Goal: Information Seeking & Learning: Learn about a topic

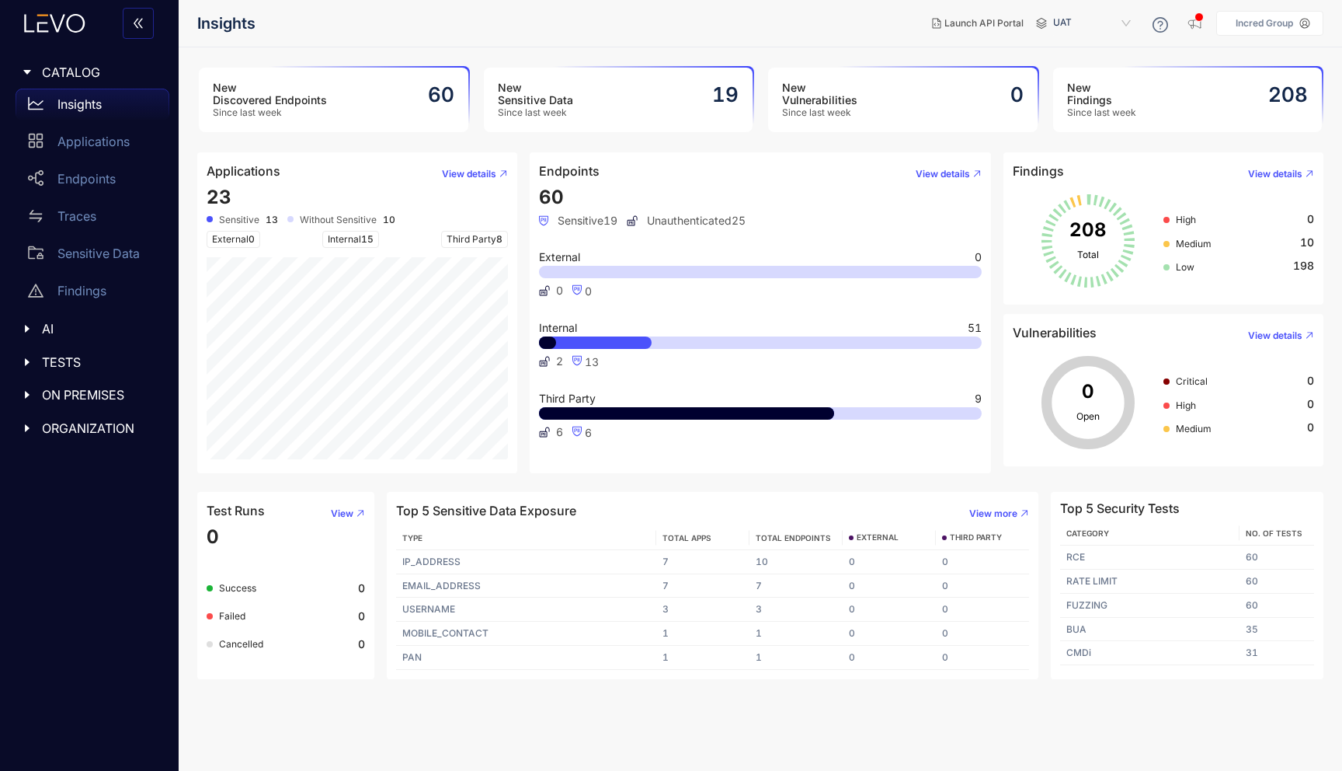
click at [96, 124] on link "Insights" at bounding box center [93, 107] width 154 height 37
click at [100, 148] on p "Applications" at bounding box center [93, 141] width 72 height 14
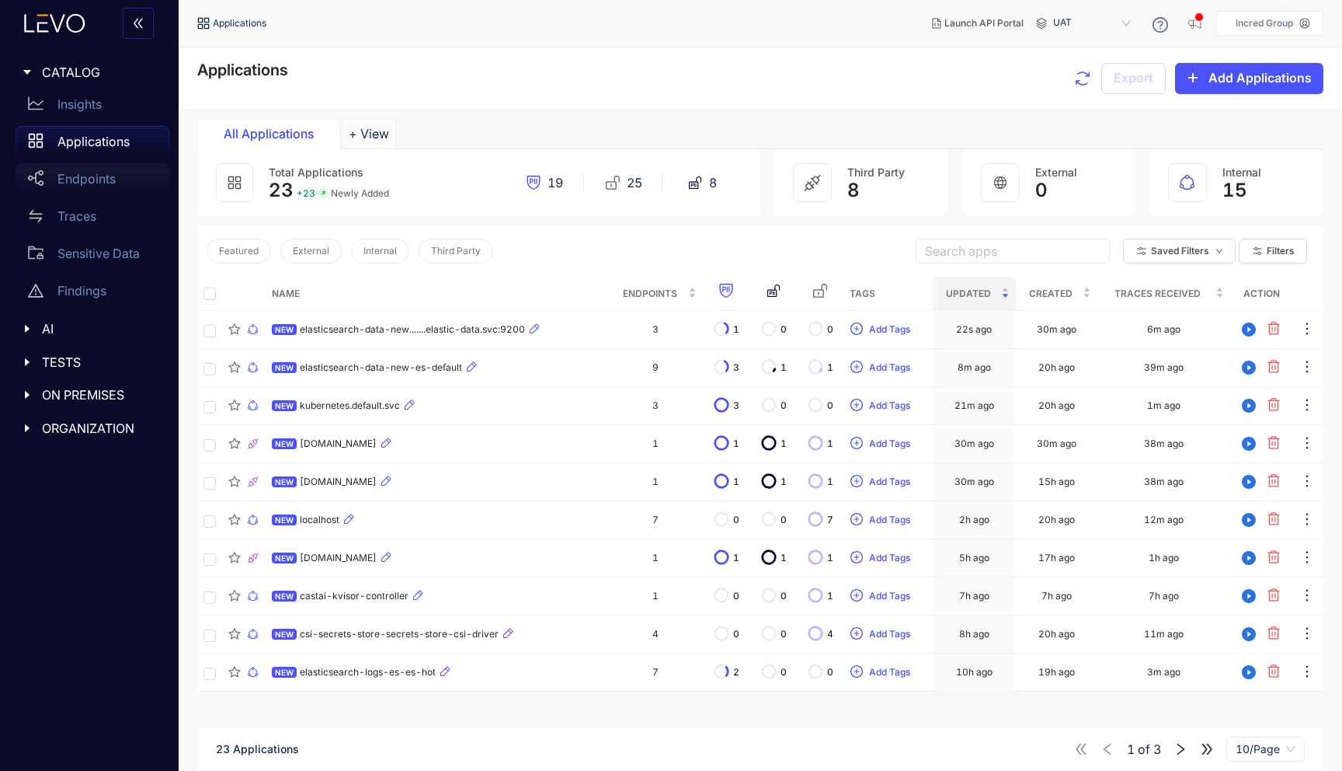
click at [75, 169] on div "Endpoints" at bounding box center [93, 178] width 154 height 31
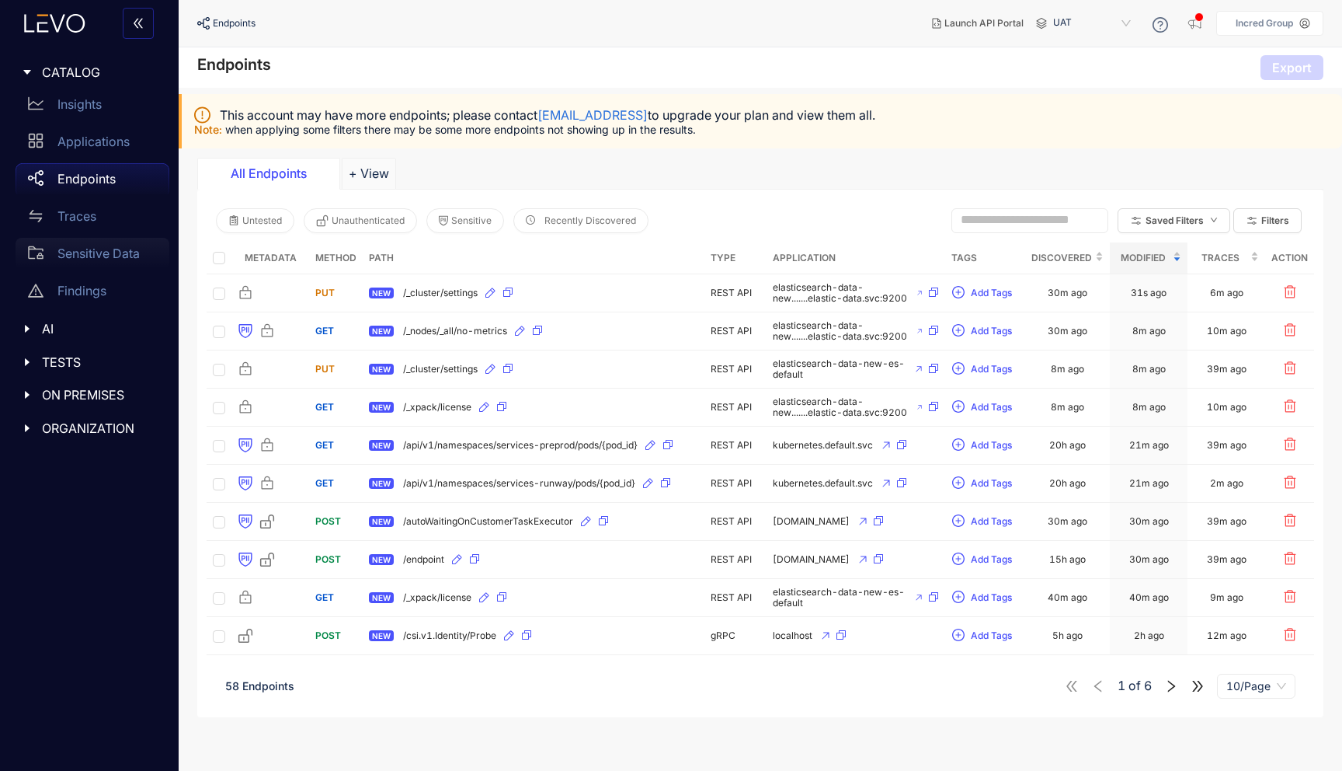
click at [95, 244] on div "Sensitive Data" at bounding box center [93, 253] width 154 height 31
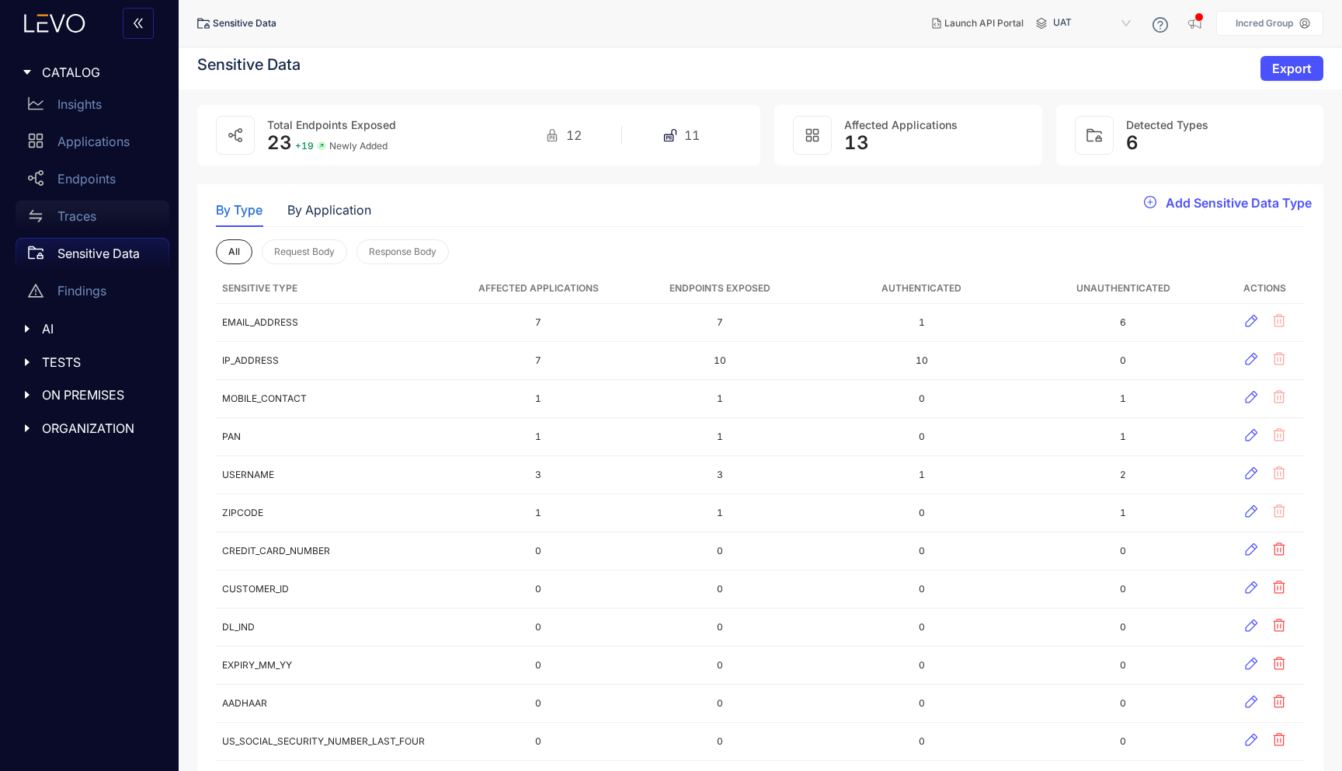
click at [88, 224] on div "Traces" at bounding box center [93, 215] width 154 height 31
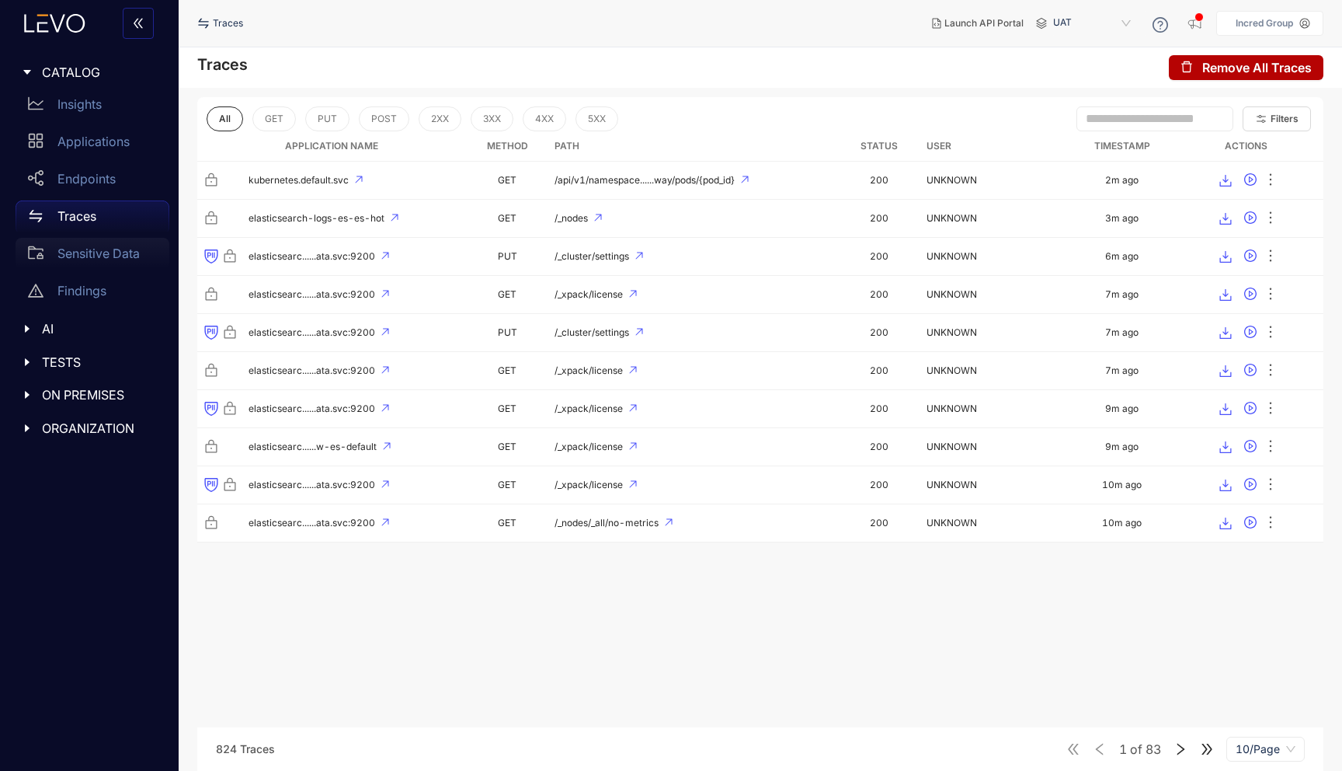
click at [88, 249] on p "Sensitive Data" at bounding box center [98, 253] width 82 height 14
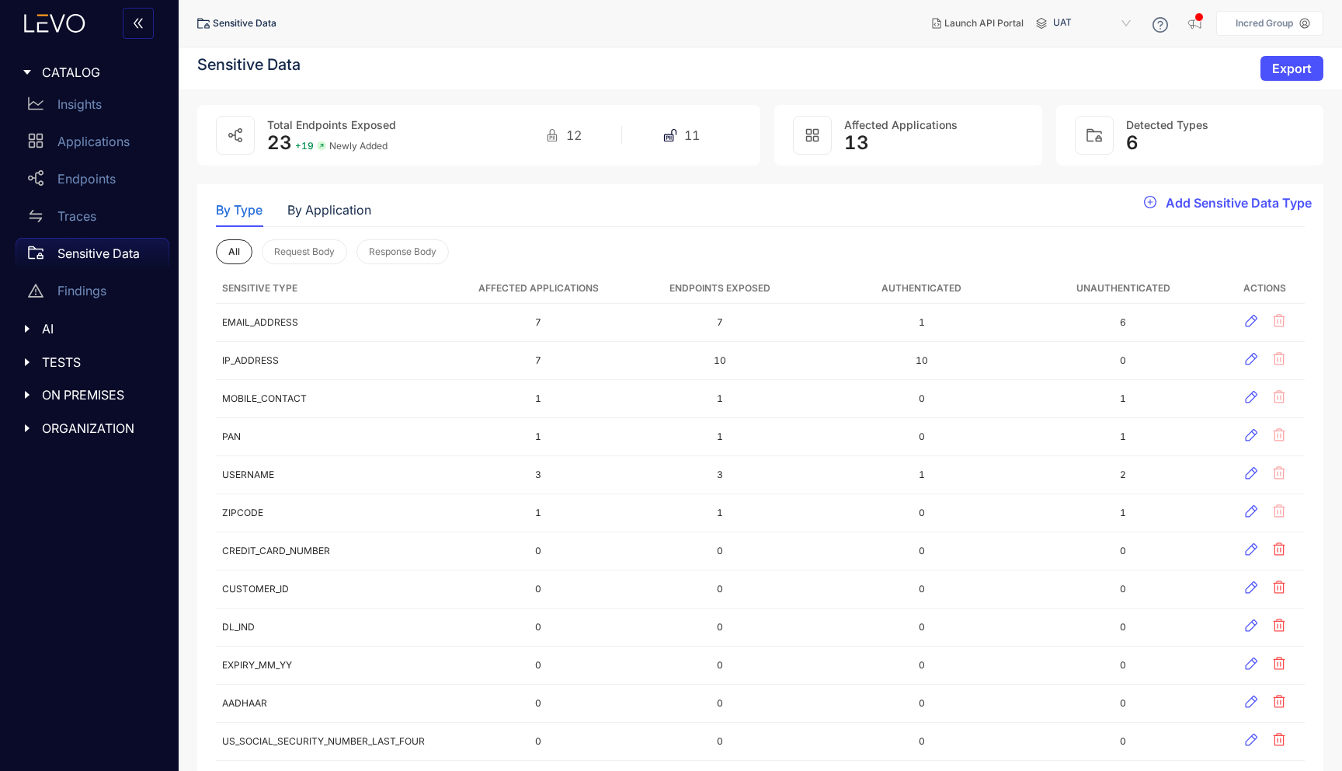
click at [87, 326] on span "AI" at bounding box center [99, 329] width 115 height 14
click at [70, 402] on span "TESTS" at bounding box center [99, 399] width 115 height 14
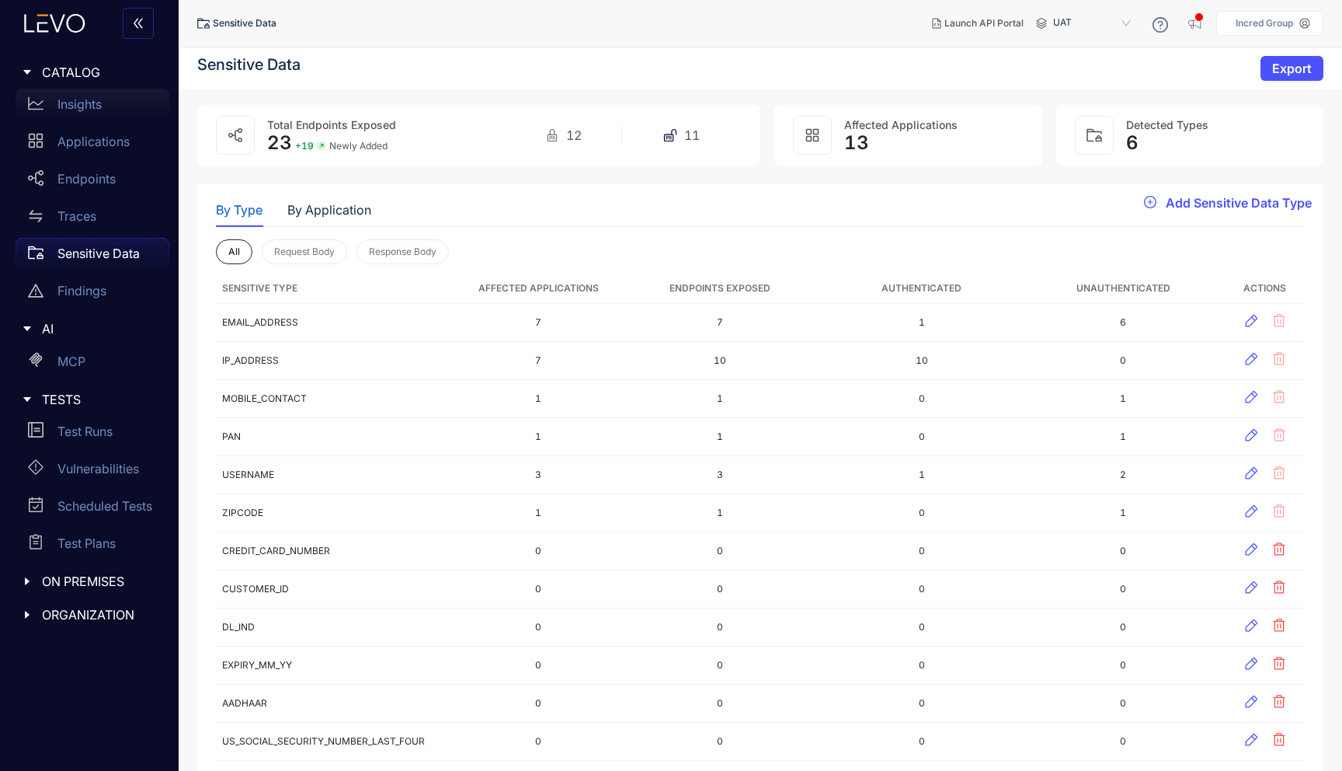
click at [77, 99] on p "Insights" at bounding box center [79, 104] width 44 height 14
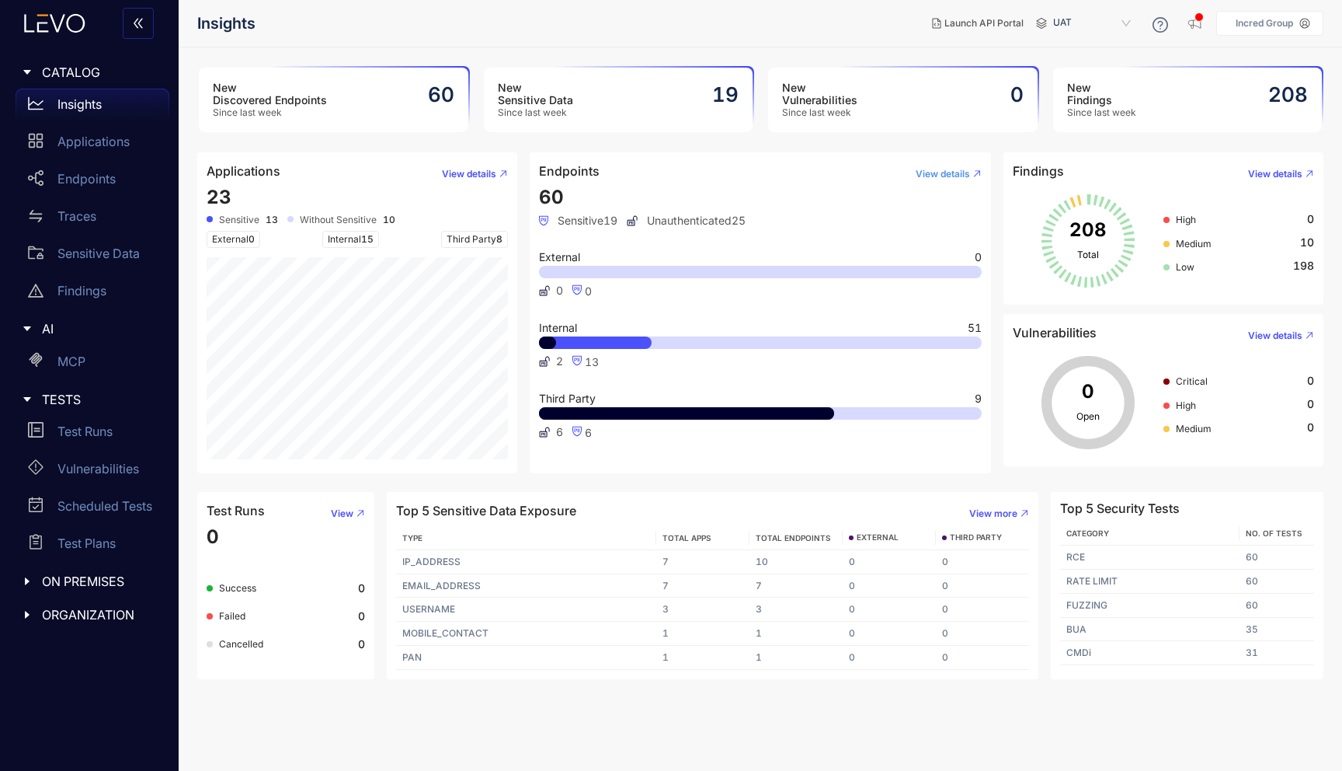
click at [936, 173] on span "View details" at bounding box center [943, 174] width 54 height 11
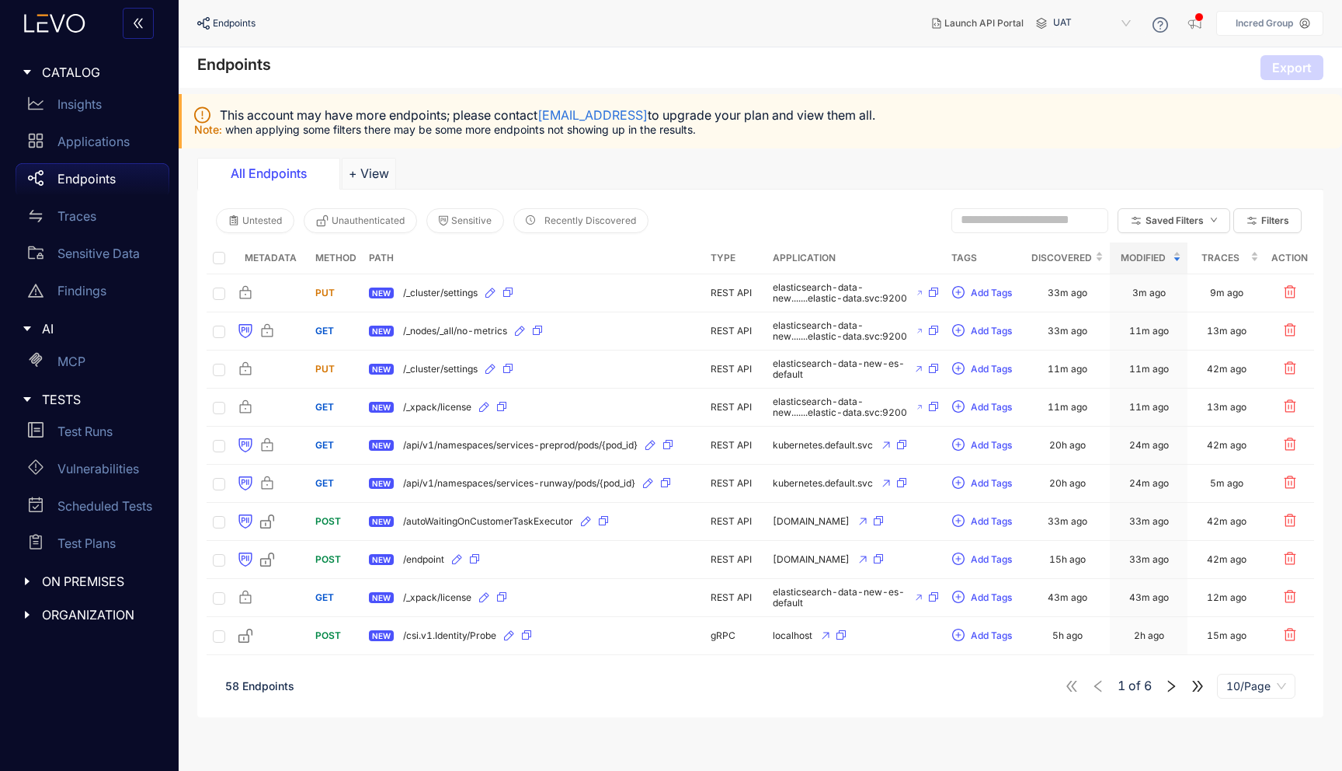
click at [1167, 685] on icon "right" at bounding box center [1172, 686] width 14 height 14
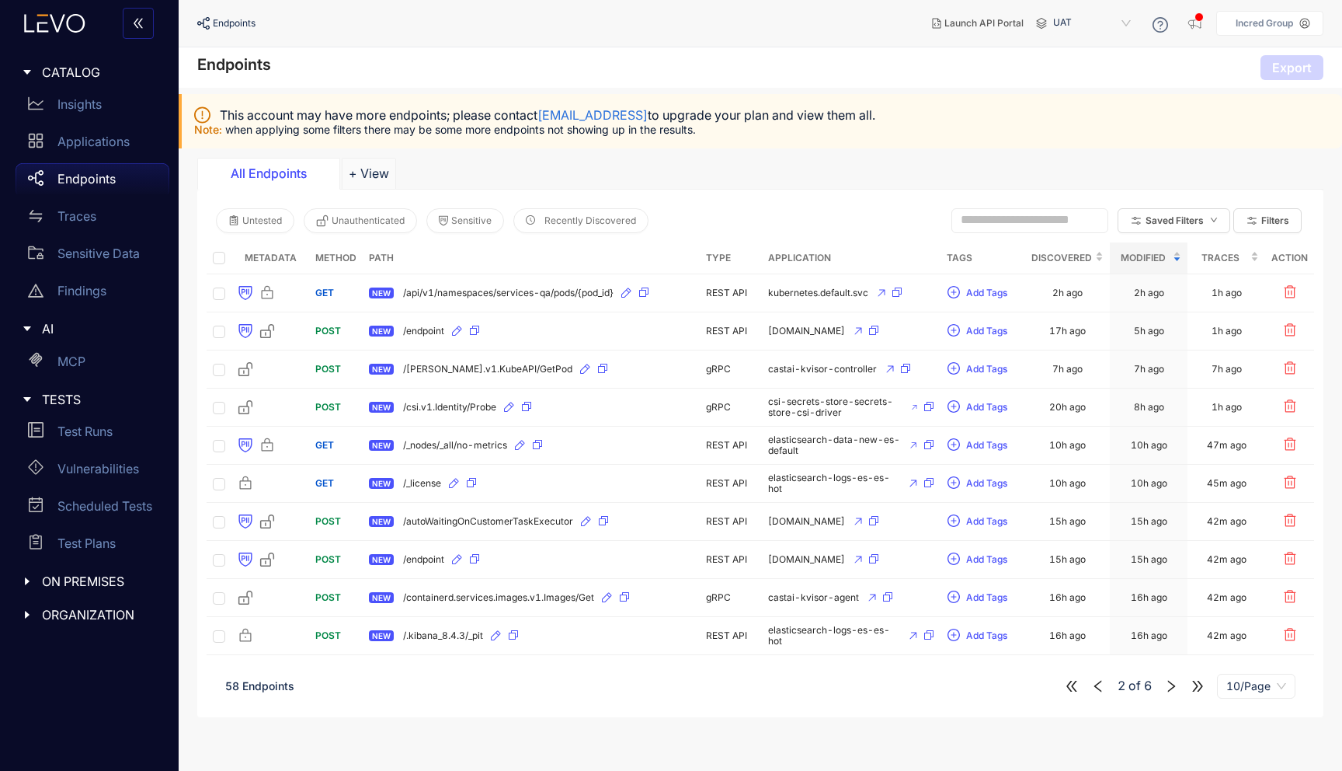
click at [1175, 687] on icon "right" at bounding box center [1172, 686] width 14 height 14
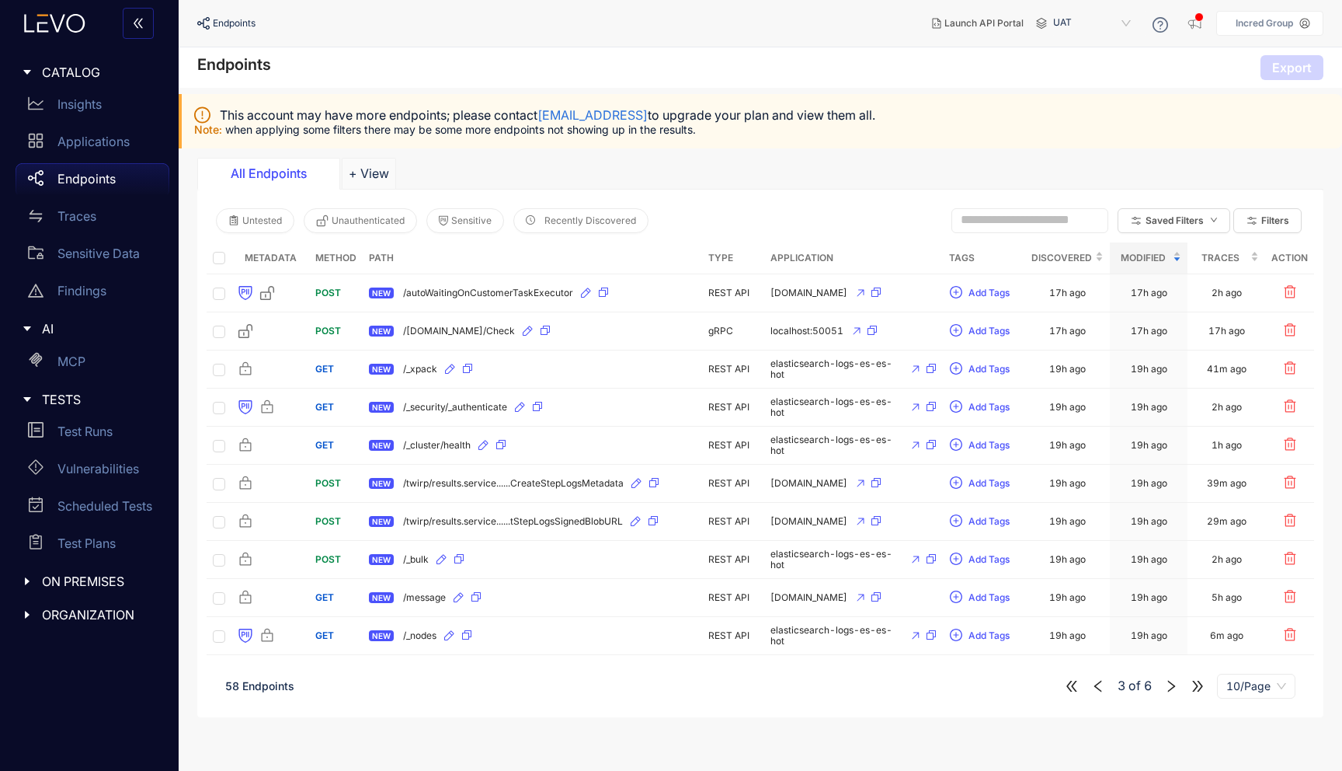
click at [1175, 687] on icon "right" at bounding box center [1172, 686] width 14 height 14
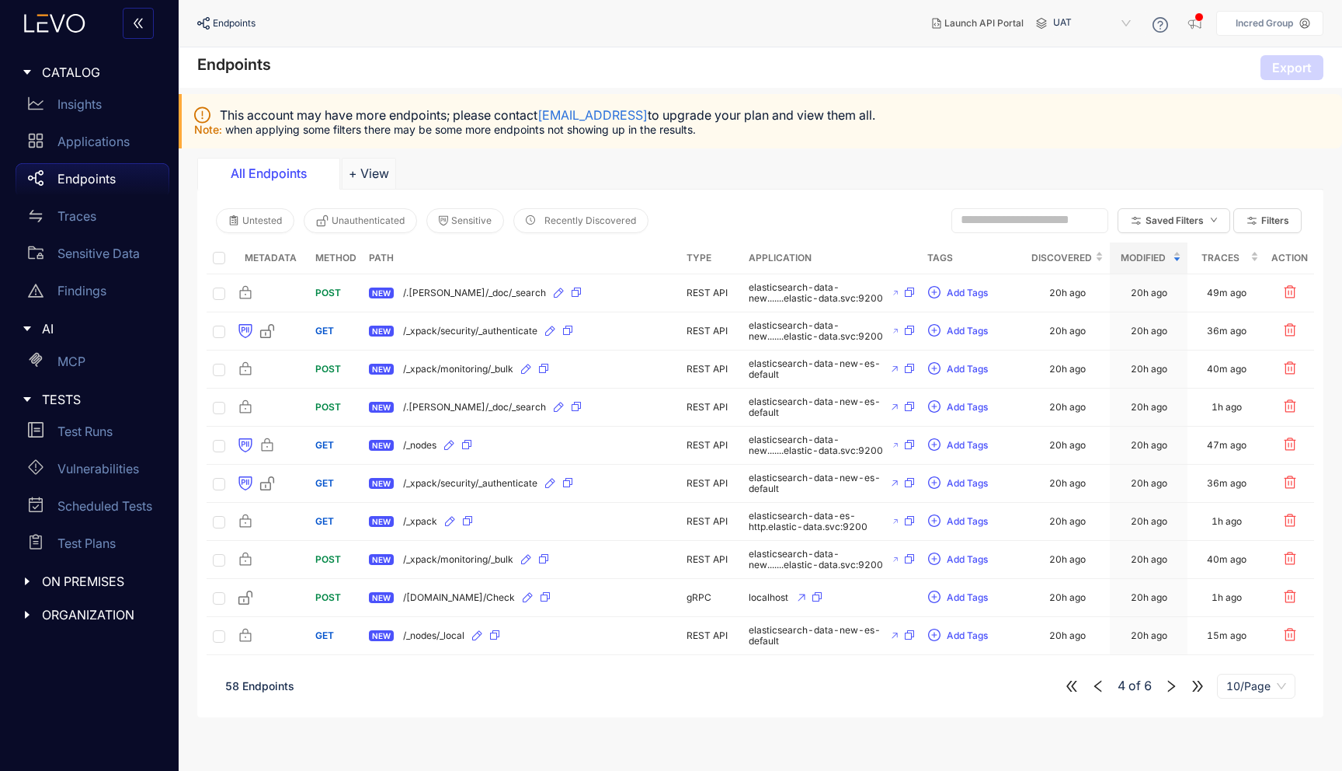
click at [1175, 687] on icon "right" at bounding box center [1172, 686] width 14 height 14
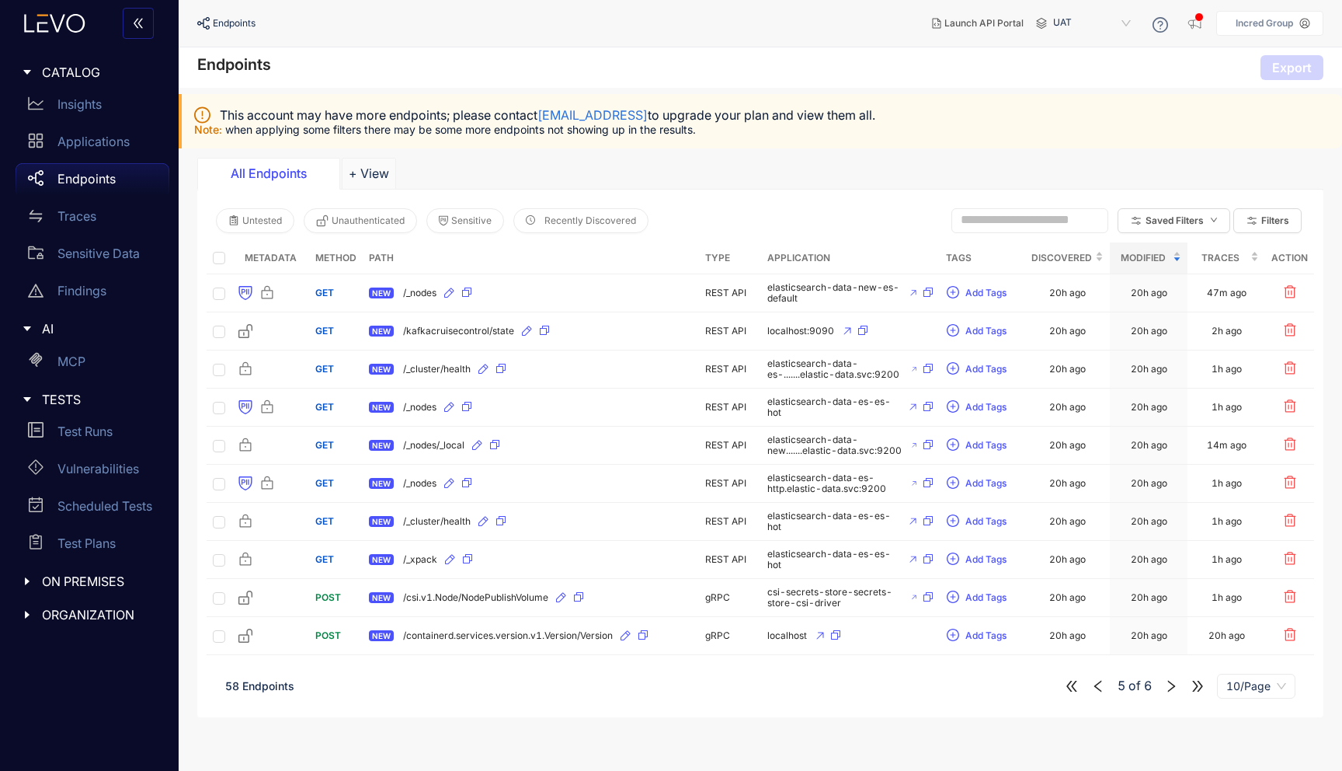
click at [1175, 687] on icon "right" at bounding box center [1172, 686] width 14 height 14
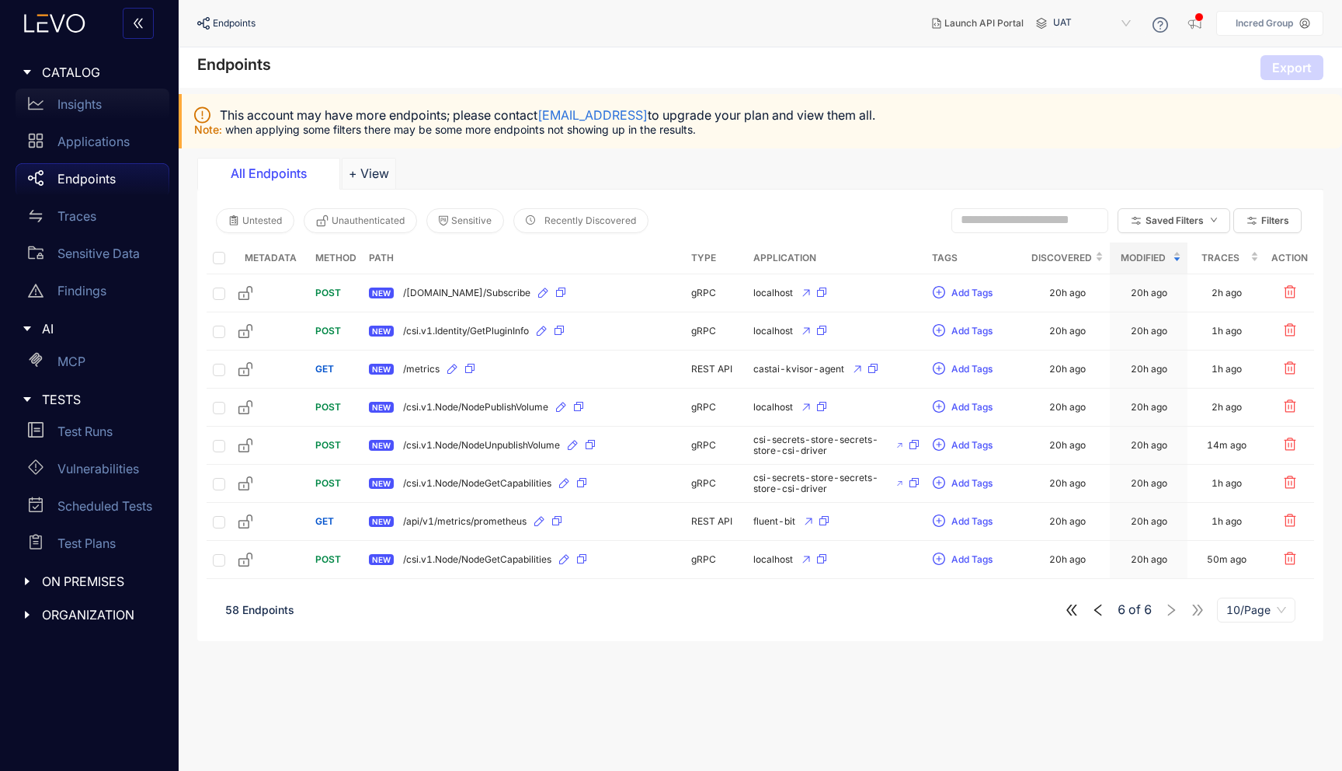
click at [91, 116] on div "Insights" at bounding box center [93, 104] width 154 height 31
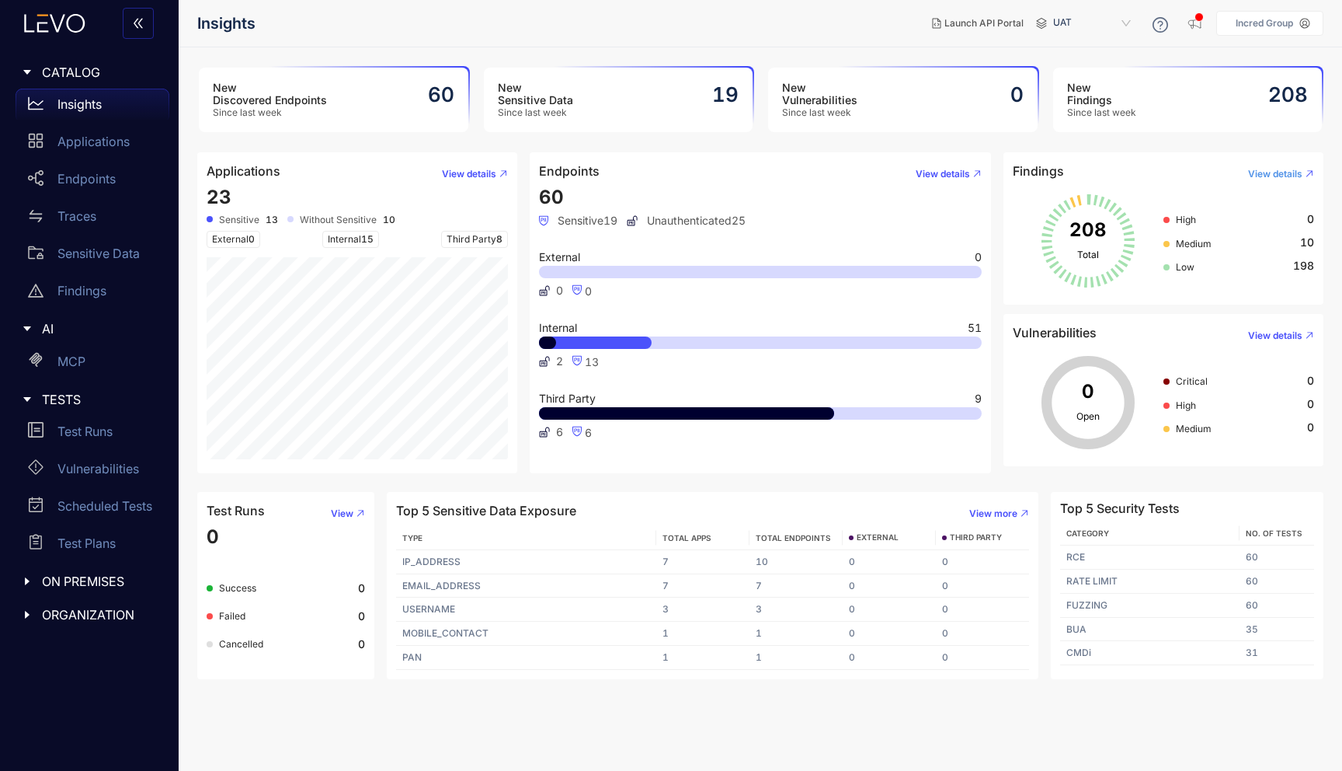
click at [1286, 173] on span "View details" at bounding box center [1275, 174] width 54 height 11
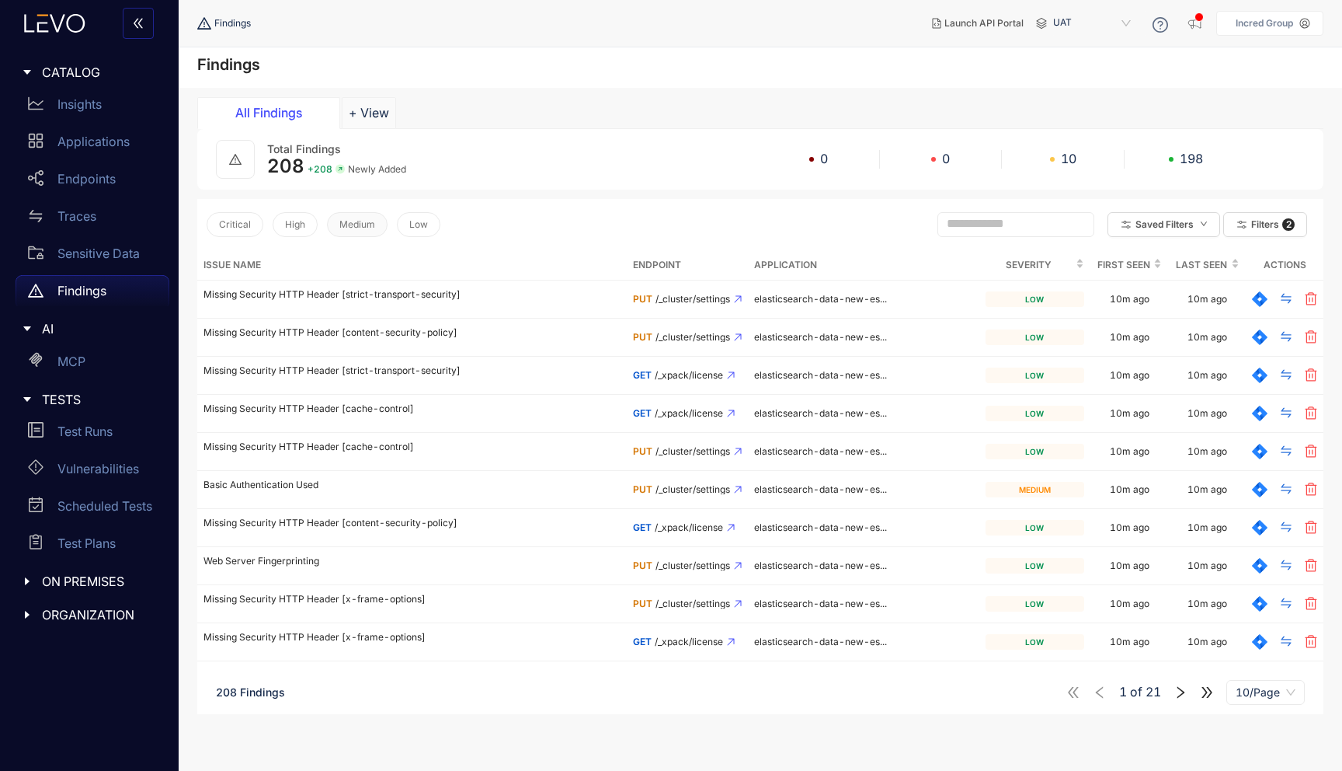
click at [350, 219] on span "Medium" at bounding box center [357, 224] width 36 height 11
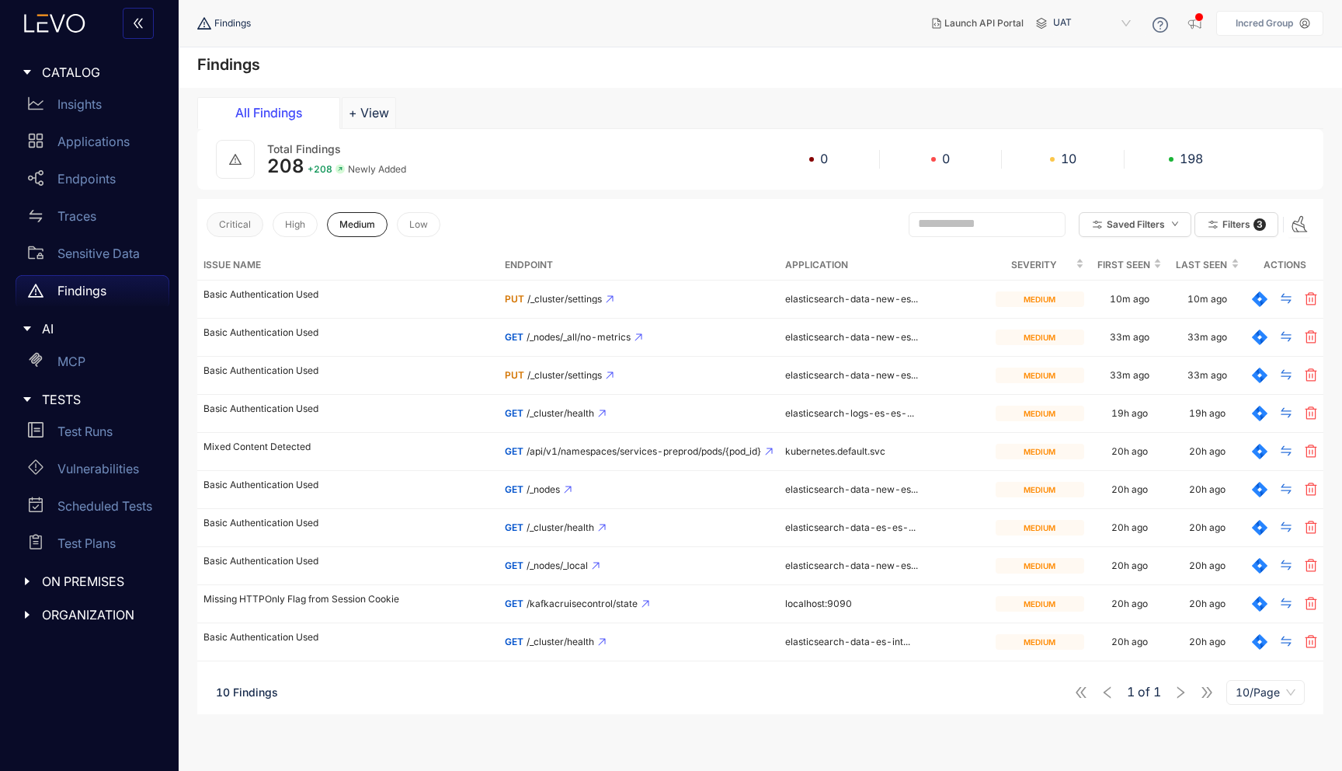
click at [240, 232] on button "Critical" at bounding box center [235, 224] width 57 height 25
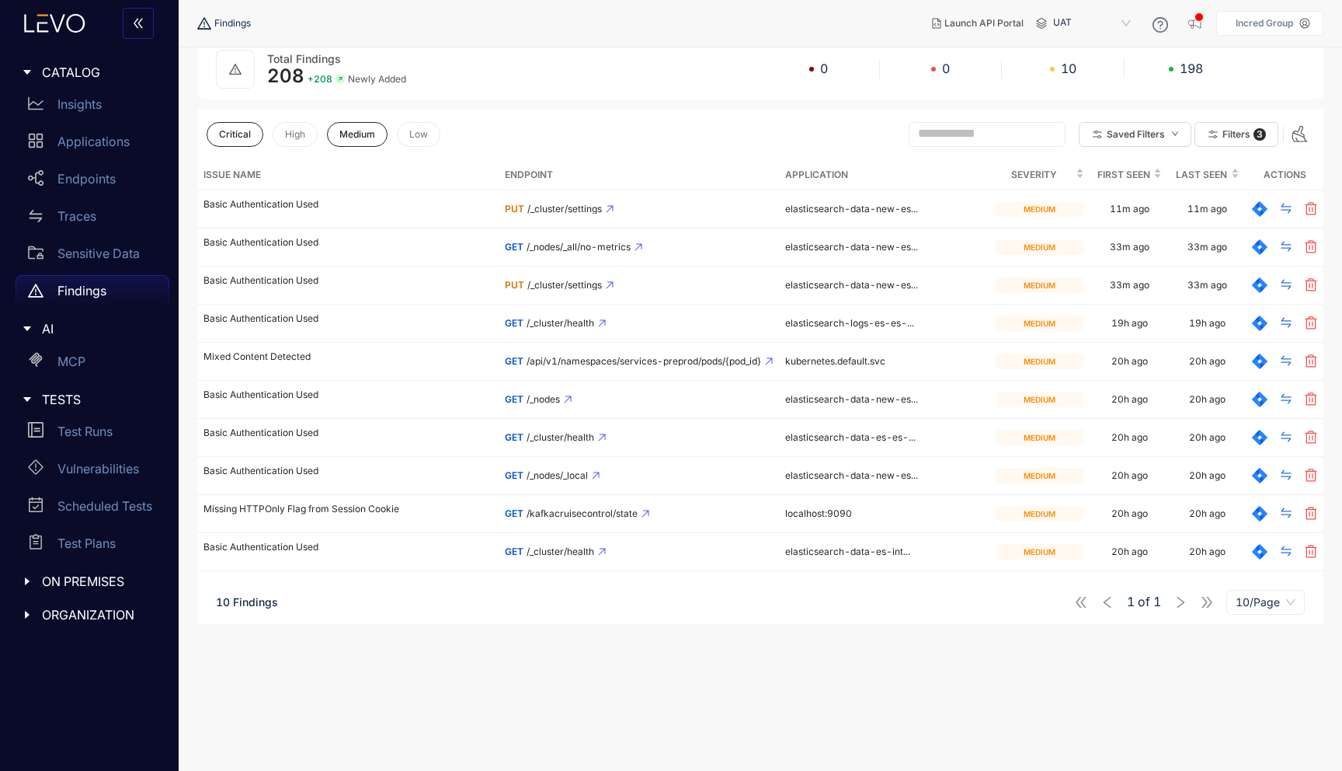
click at [1177, 610] on div "1 of 1 10/Page" at bounding box center [1189, 602] width 231 height 25
click at [1178, 604] on div "1 of 1 10/Page" at bounding box center [1189, 602] width 231 height 25
click at [1206, 602] on div "1 of 1 10/Page" at bounding box center [1189, 602] width 231 height 25
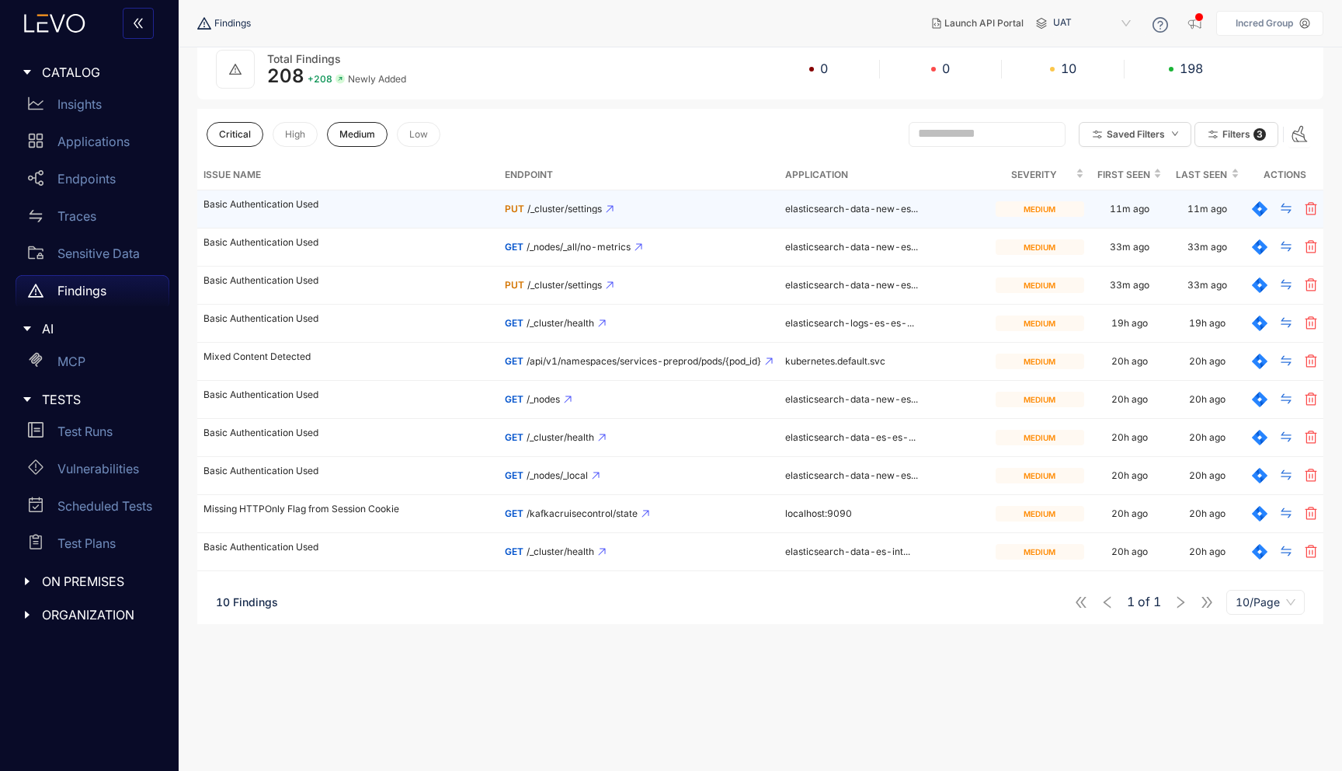
scroll to position [0, 0]
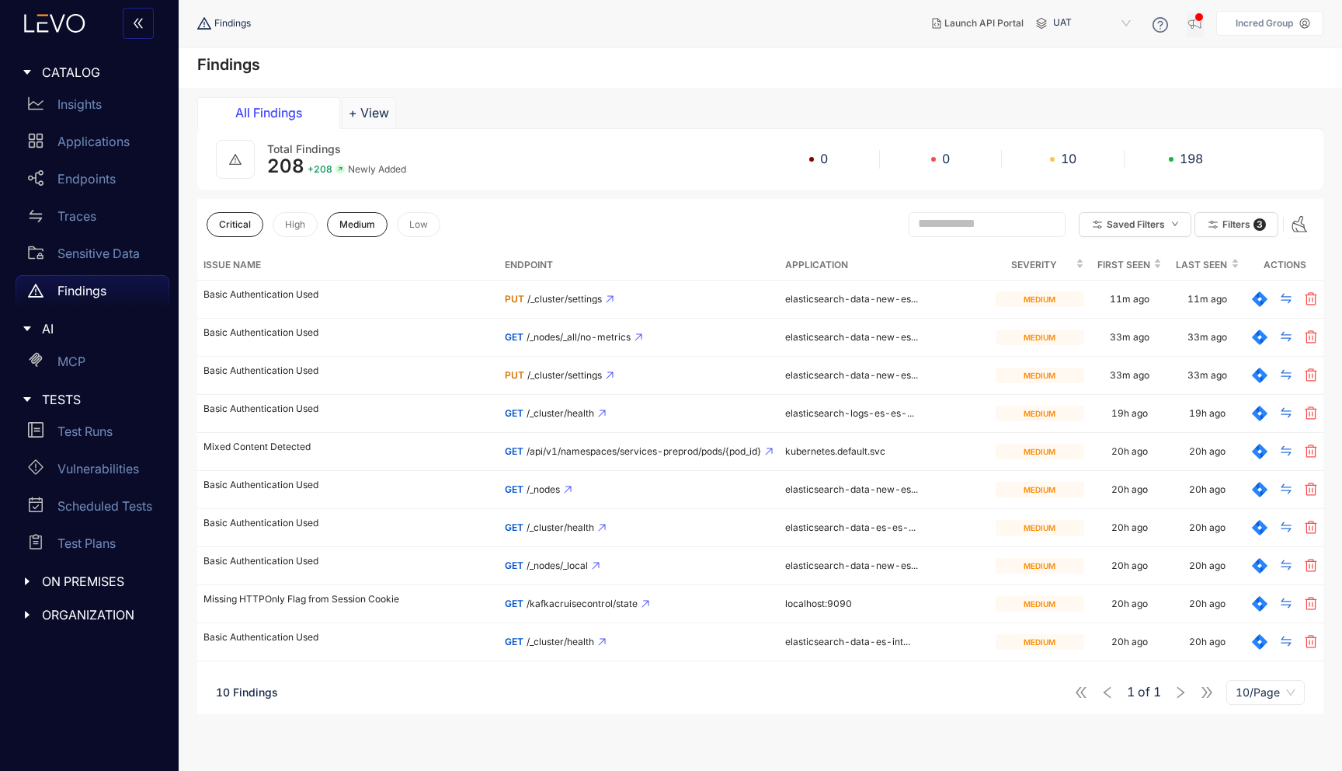
click at [1198, 18] on div "button" at bounding box center [1199, 16] width 9 height 9
click at [1060, 22] on span "UAT" at bounding box center [1093, 23] width 81 height 25
click at [1064, 25] on span "UAT" at bounding box center [1093, 23] width 81 height 25
click at [1075, 54] on div "staging" at bounding box center [1100, 48] width 81 height 17
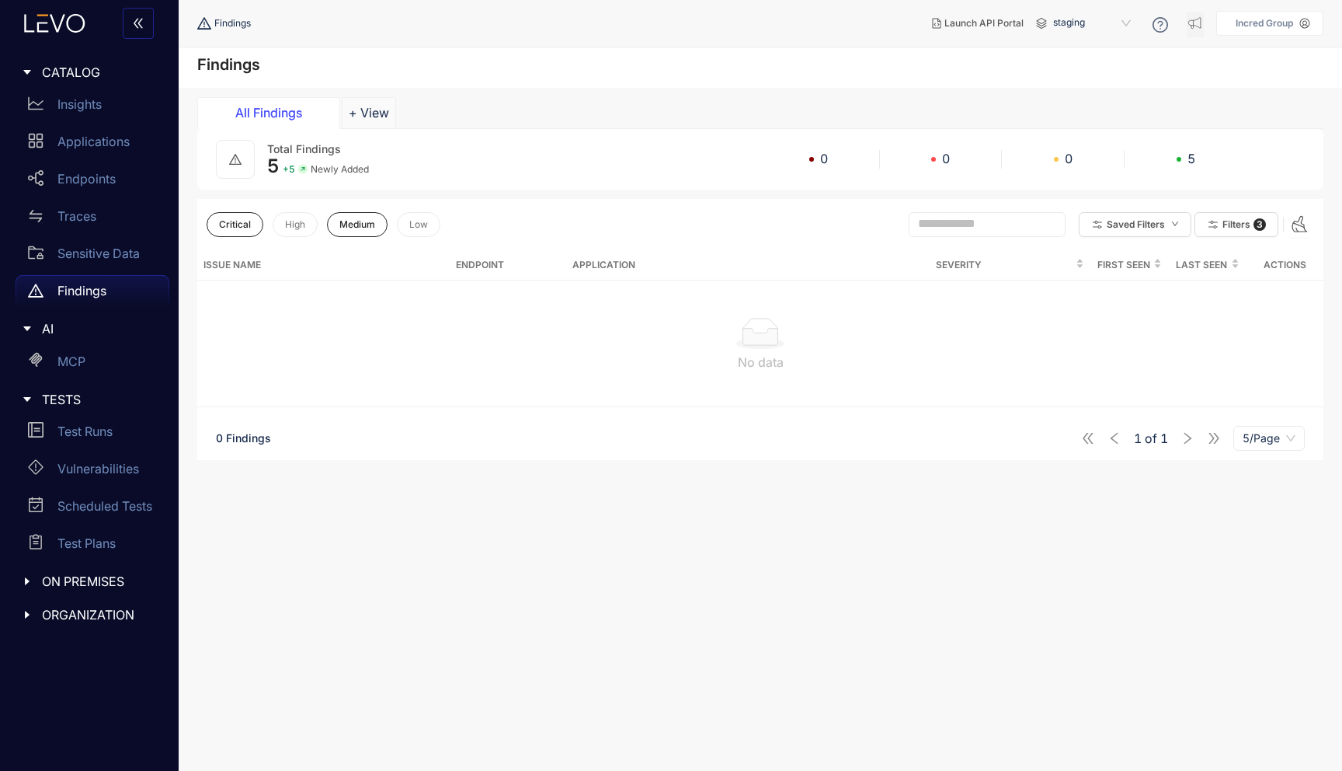
click at [1186, 161] on div "5" at bounding box center [1186, 158] width 123 height 14
click at [409, 231] on button "Low" at bounding box center [419, 224] width 44 height 25
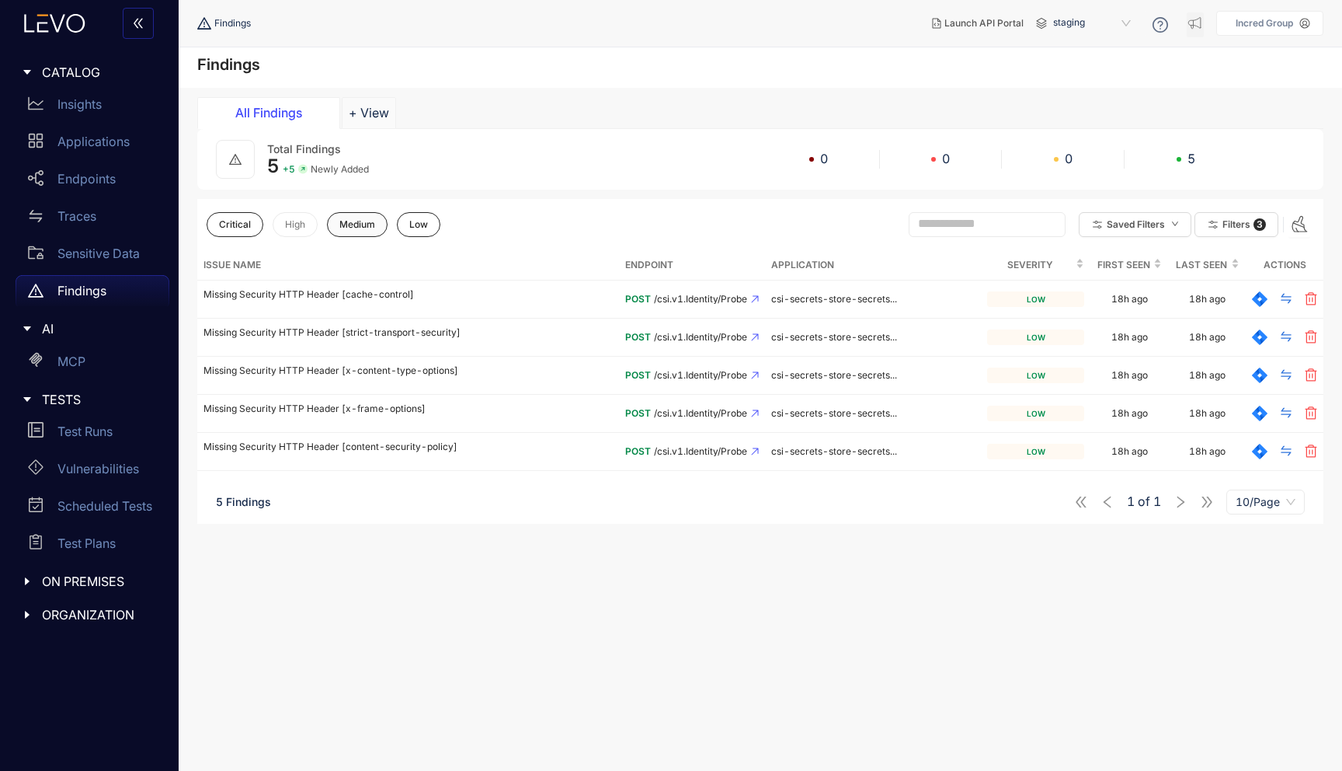
click at [357, 231] on button "Medium" at bounding box center [357, 224] width 61 height 25
click at [1074, 24] on span "staging" at bounding box center [1093, 23] width 81 height 25
click at [1074, 73] on div "UAT" at bounding box center [1100, 69] width 81 height 17
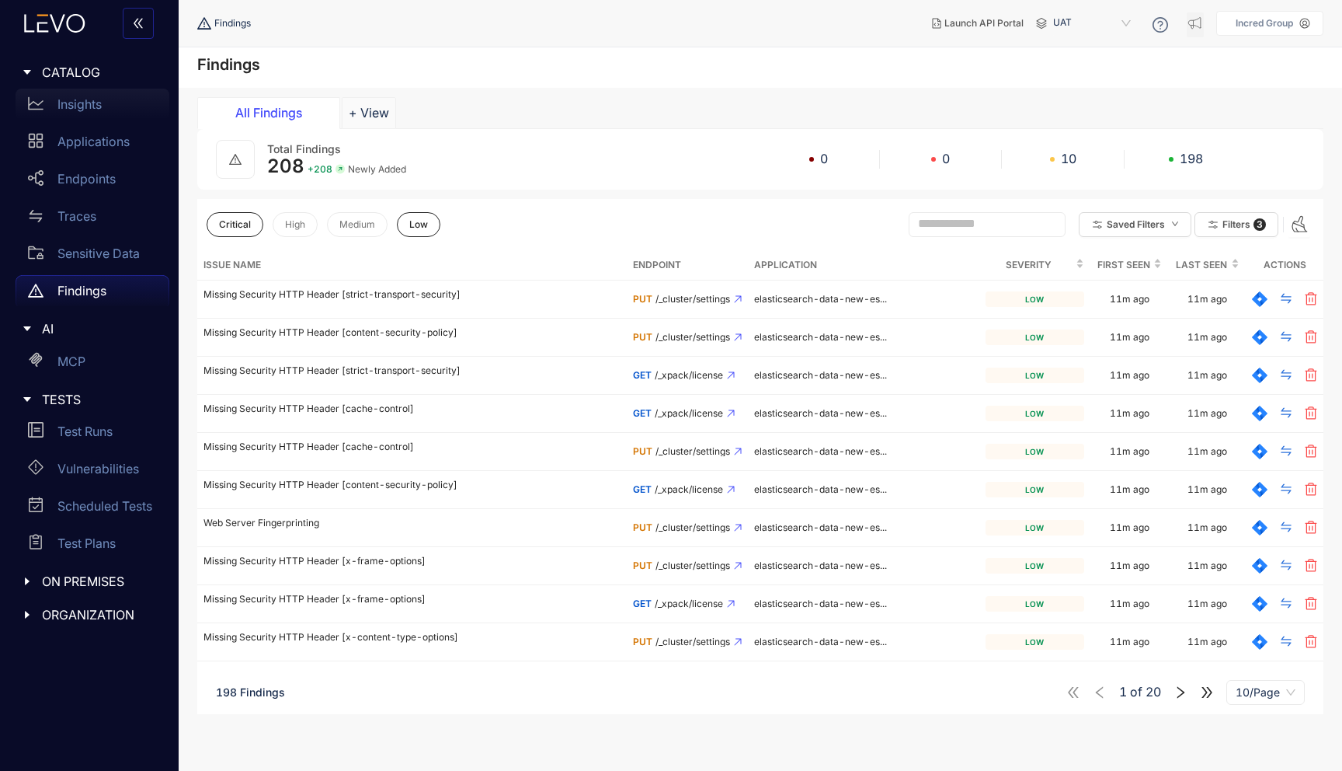
click at [85, 96] on div "Insights" at bounding box center [93, 104] width 154 height 31
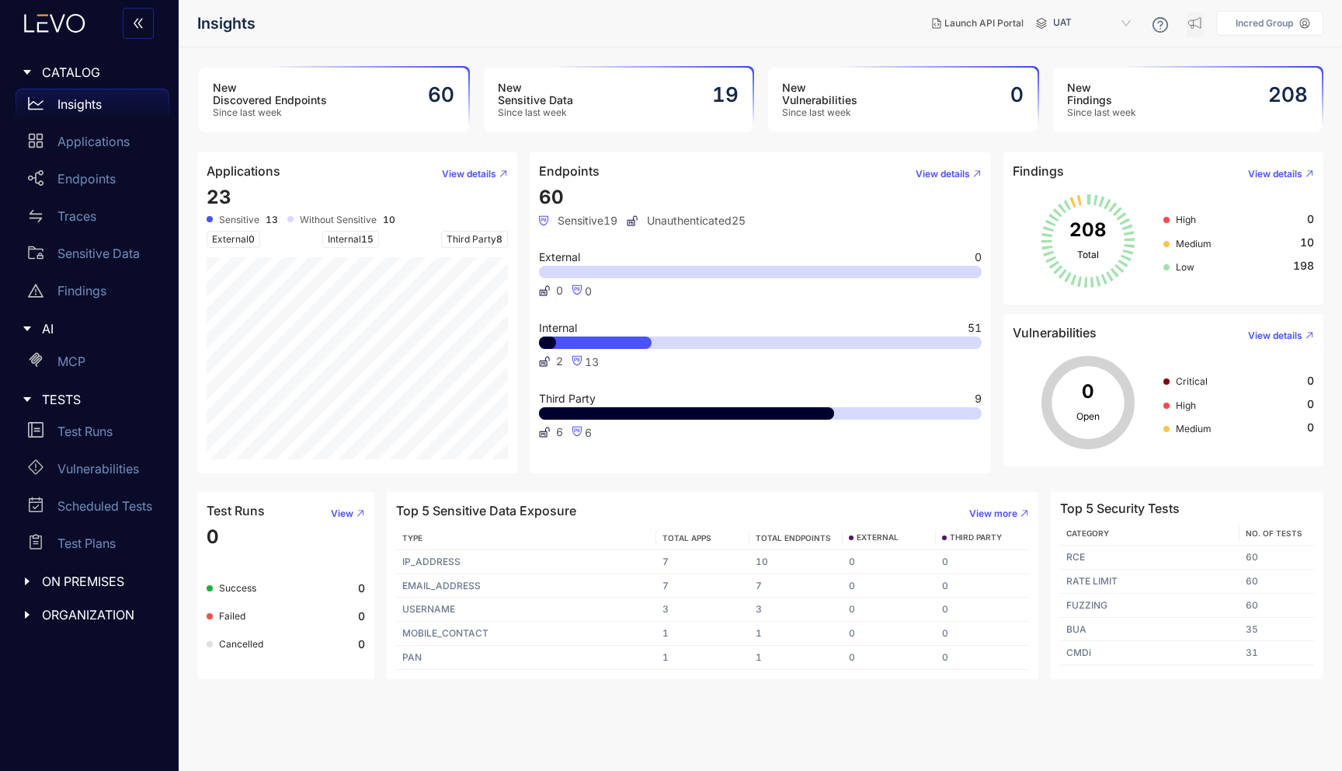
click at [307, 89] on h3 "New Discovered Endpoints" at bounding box center [270, 94] width 114 height 25
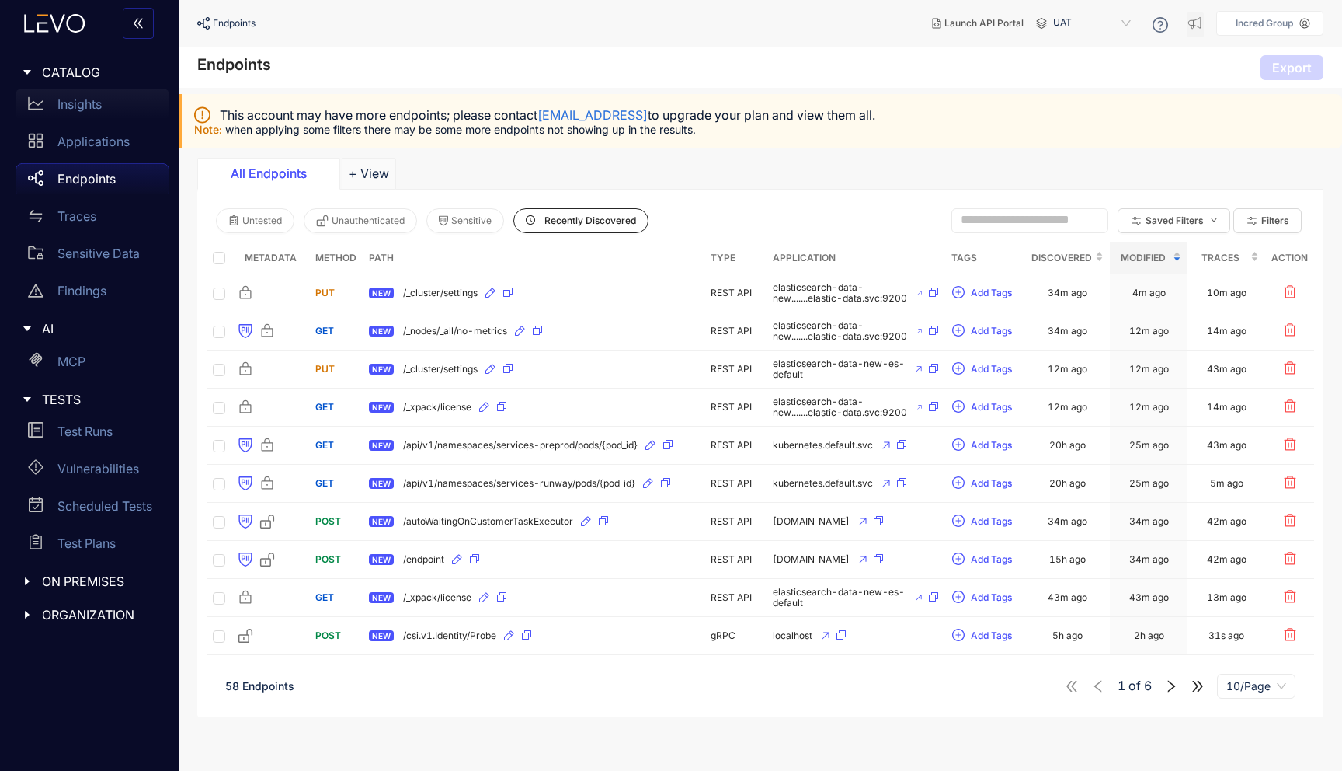
click at [106, 99] on div "Insights" at bounding box center [93, 104] width 154 height 31
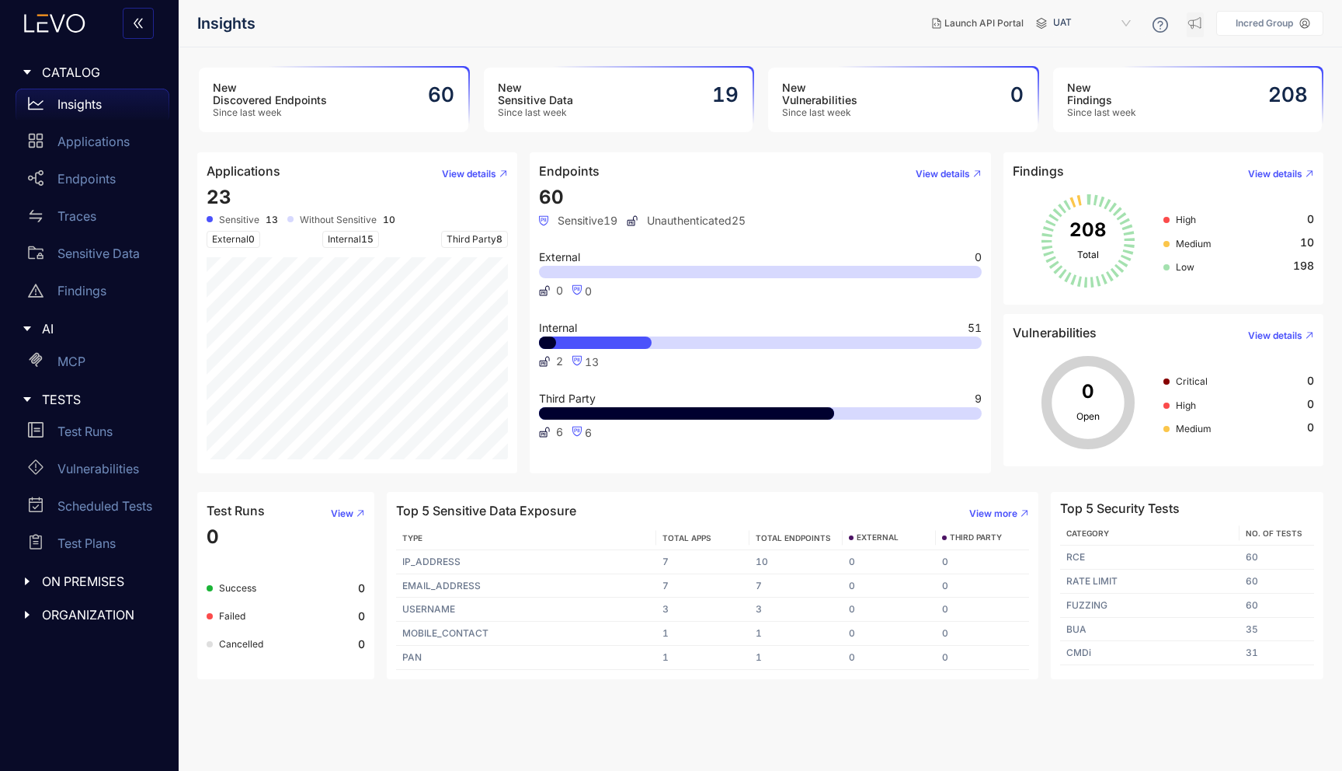
click at [1248, 19] on p "Incred Group" at bounding box center [1264, 23] width 57 height 11
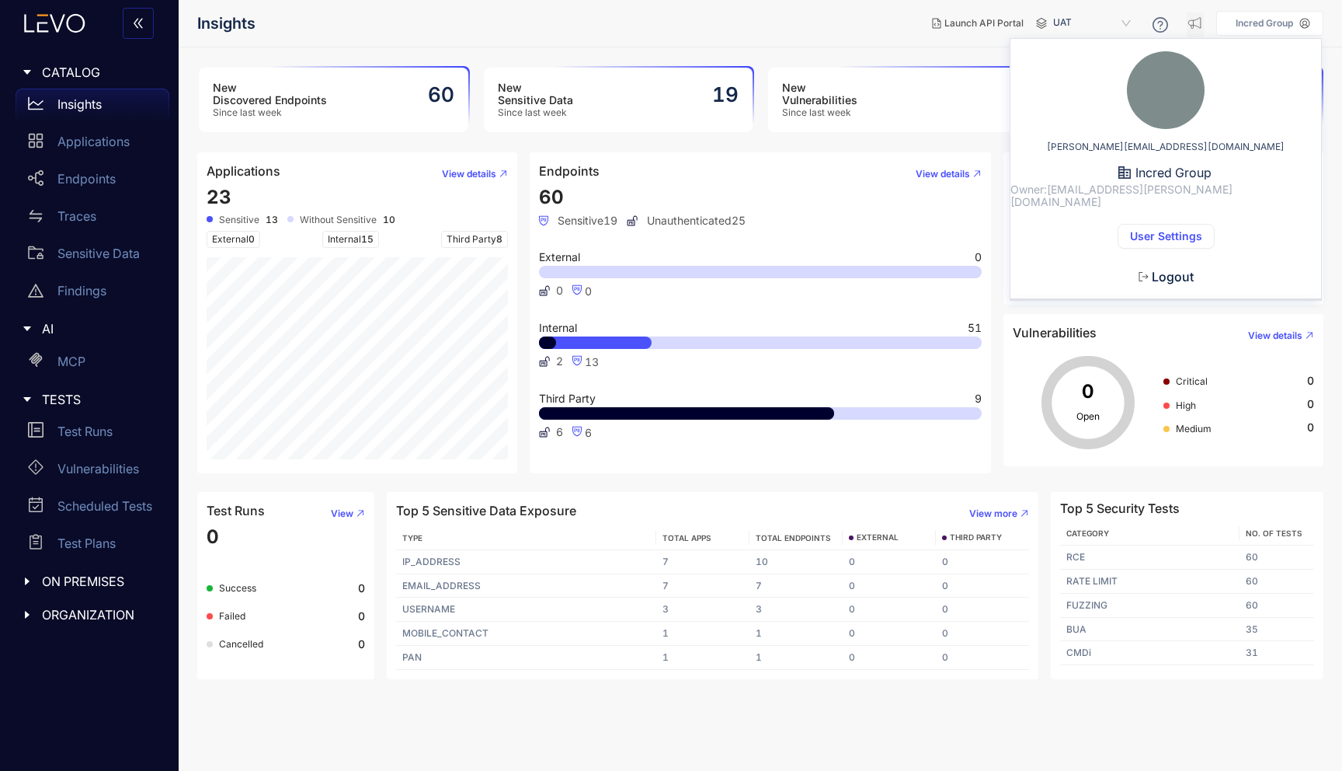
click at [1177, 230] on span "User Settings" at bounding box center [1166, 236] width 72 height 12
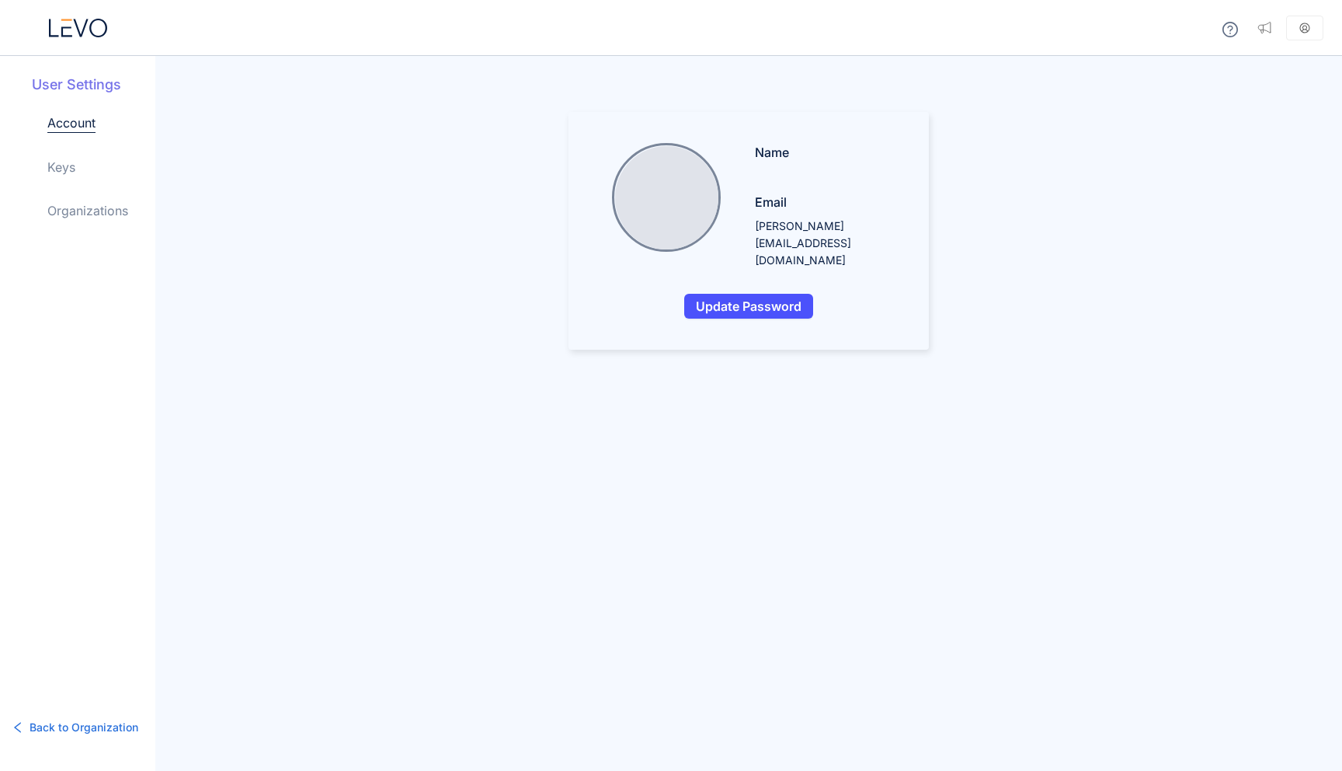
click at [57, 170] on link "Keys" at bounding box center [61, 167] width 28 height 19
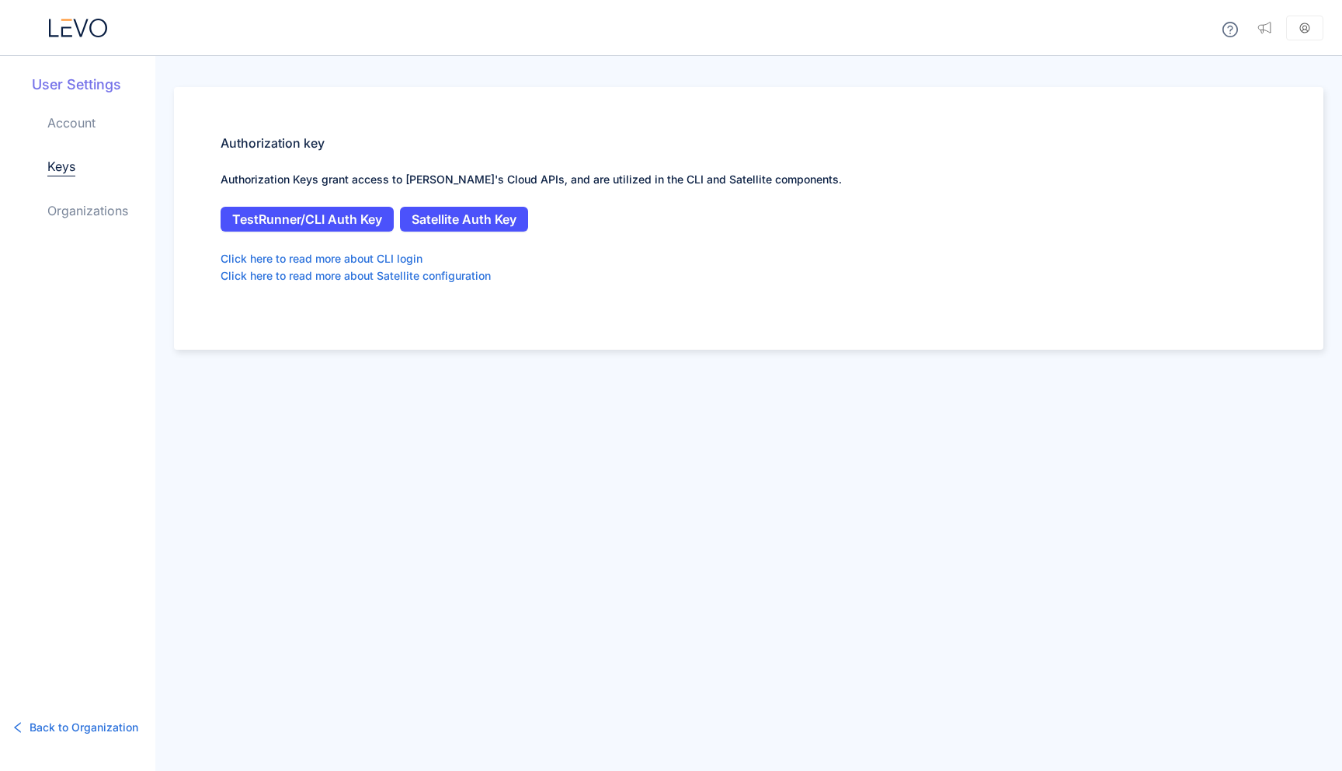
click at [85, 213] on link "Organizations" at bounding box center [87, 210] width 81 height 19
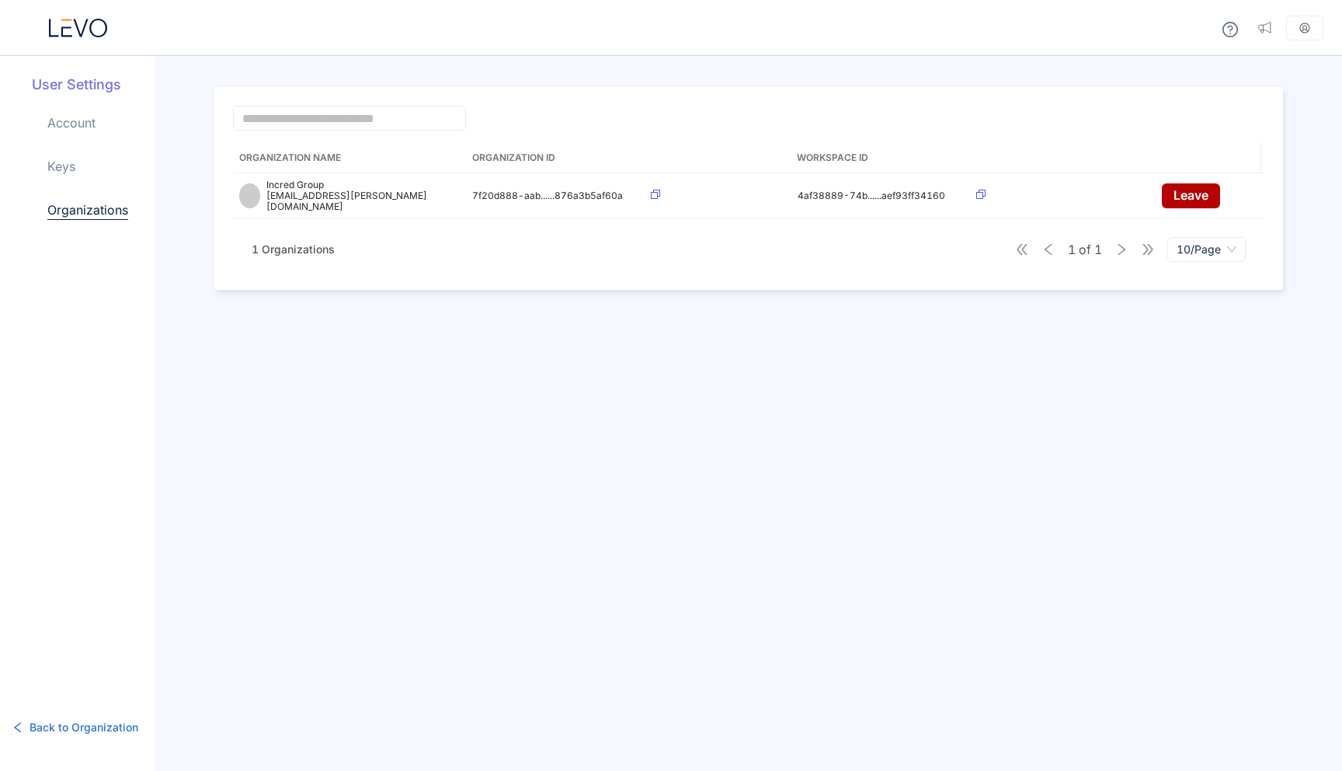
click at [73, 101] on div "User Settings Account Keys Organizations" at bounding box center [94, 160] width 124 height 170
click at [77, 117] on link "Account" at bounding box center [71, 122] width 48 height 19
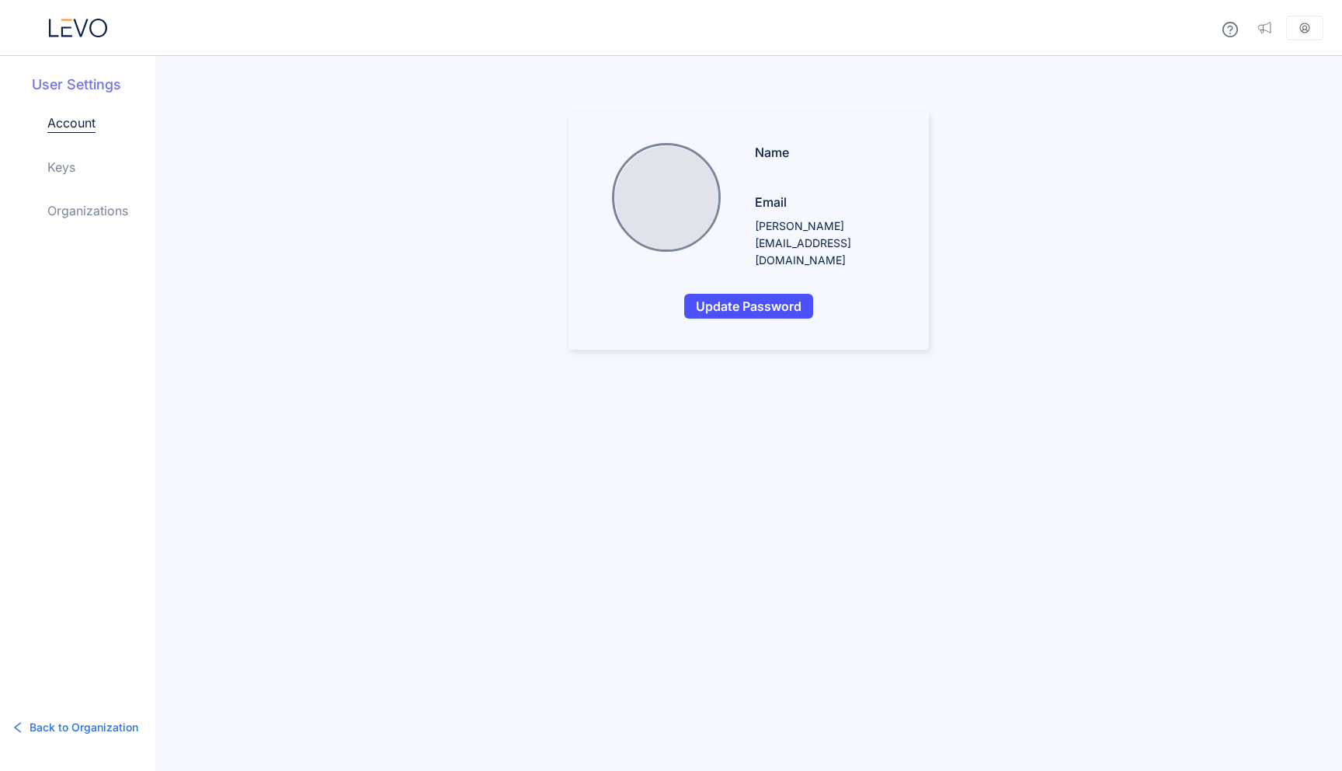
click at [66, 43] on div at bounding box center [77, 28] width 155 height 56
click at [80, 25] on icon at bounding box center [78, 28] width 58 height 19
